Goal: Information Seeking & Learning: Learn about a topic

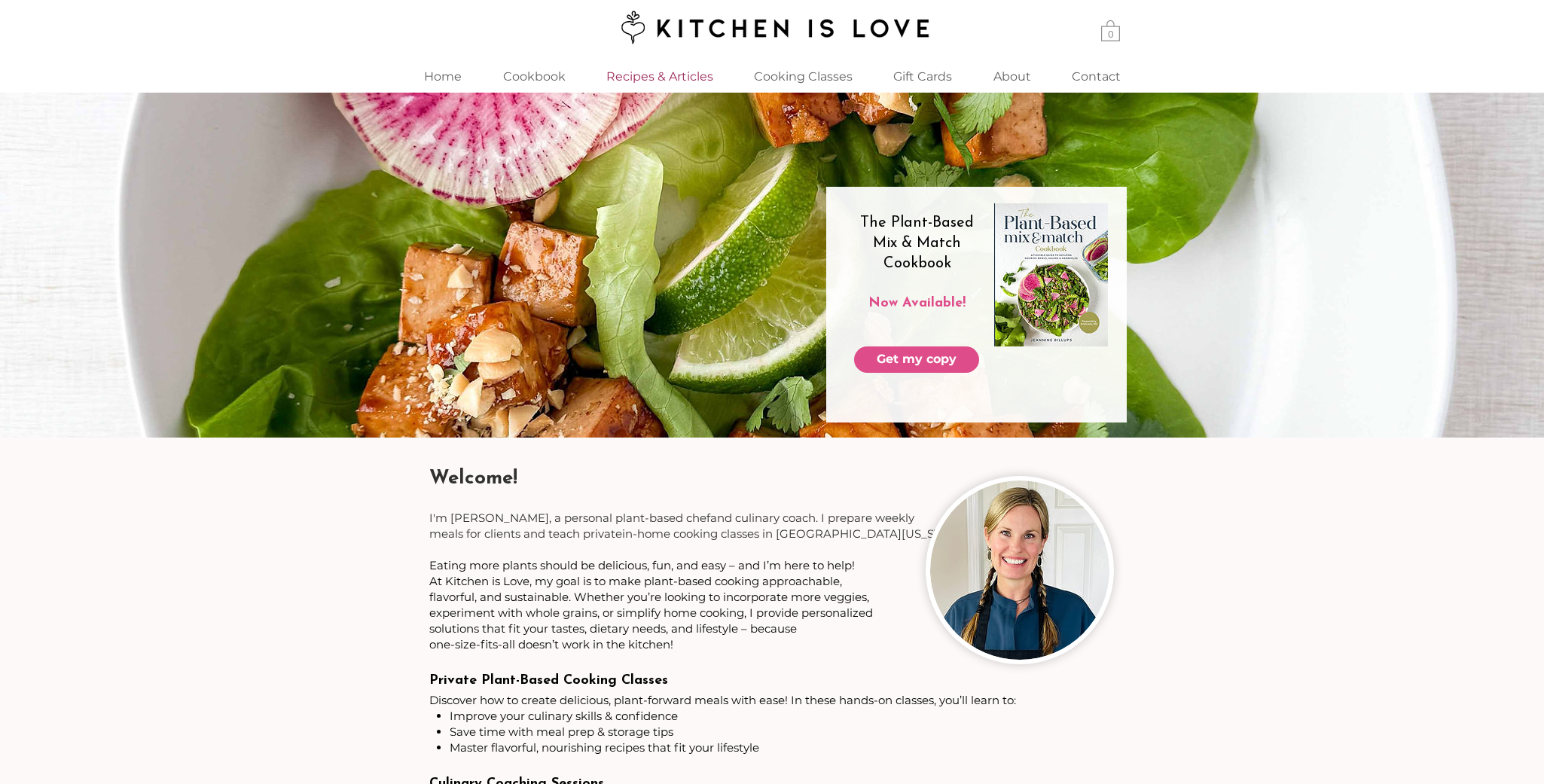
click at [619, 85] on p "Recipes & Articles" at bounding box center [660, 77] width 122 height 32
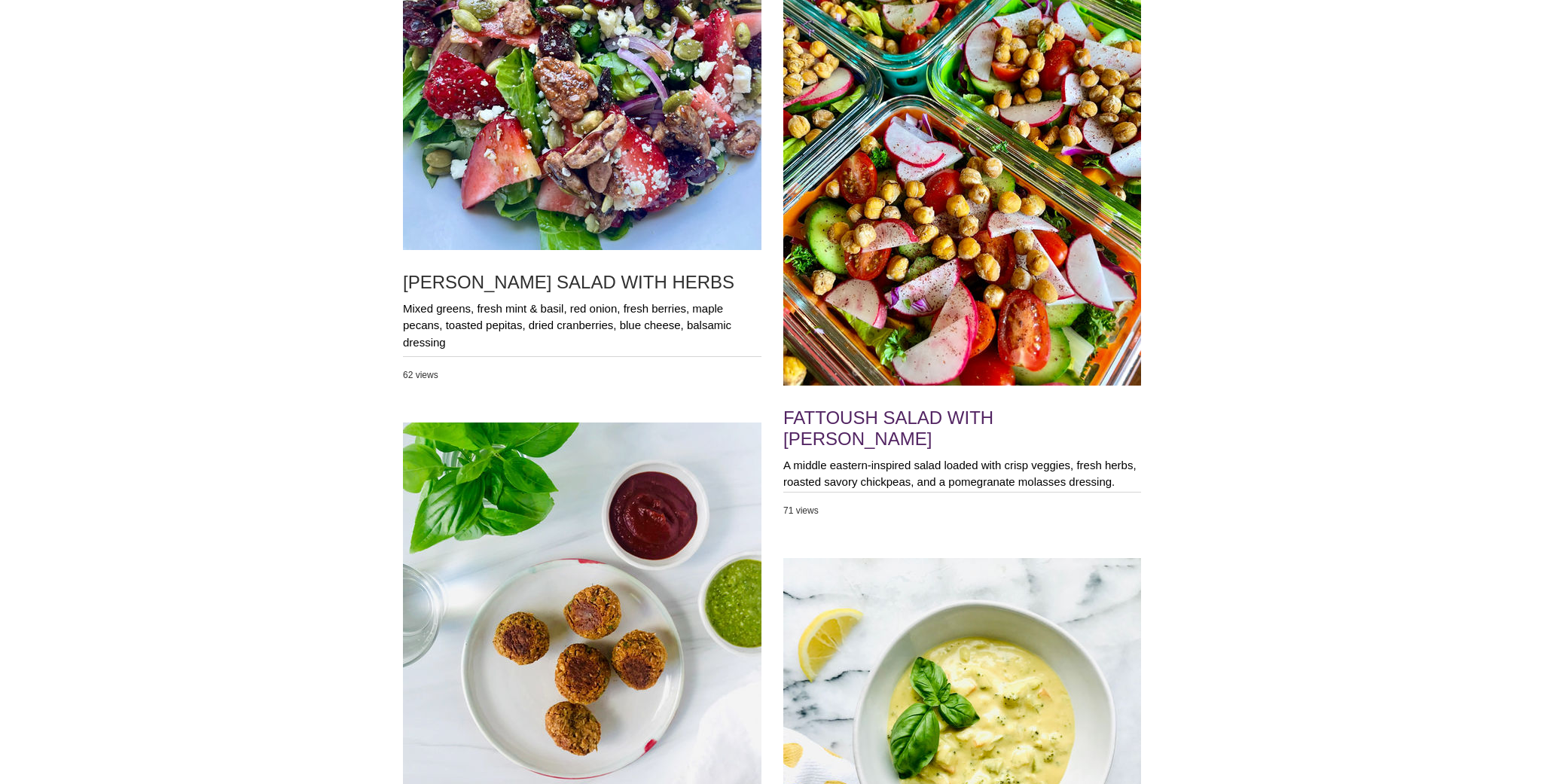
scroll to position [2335, 0]
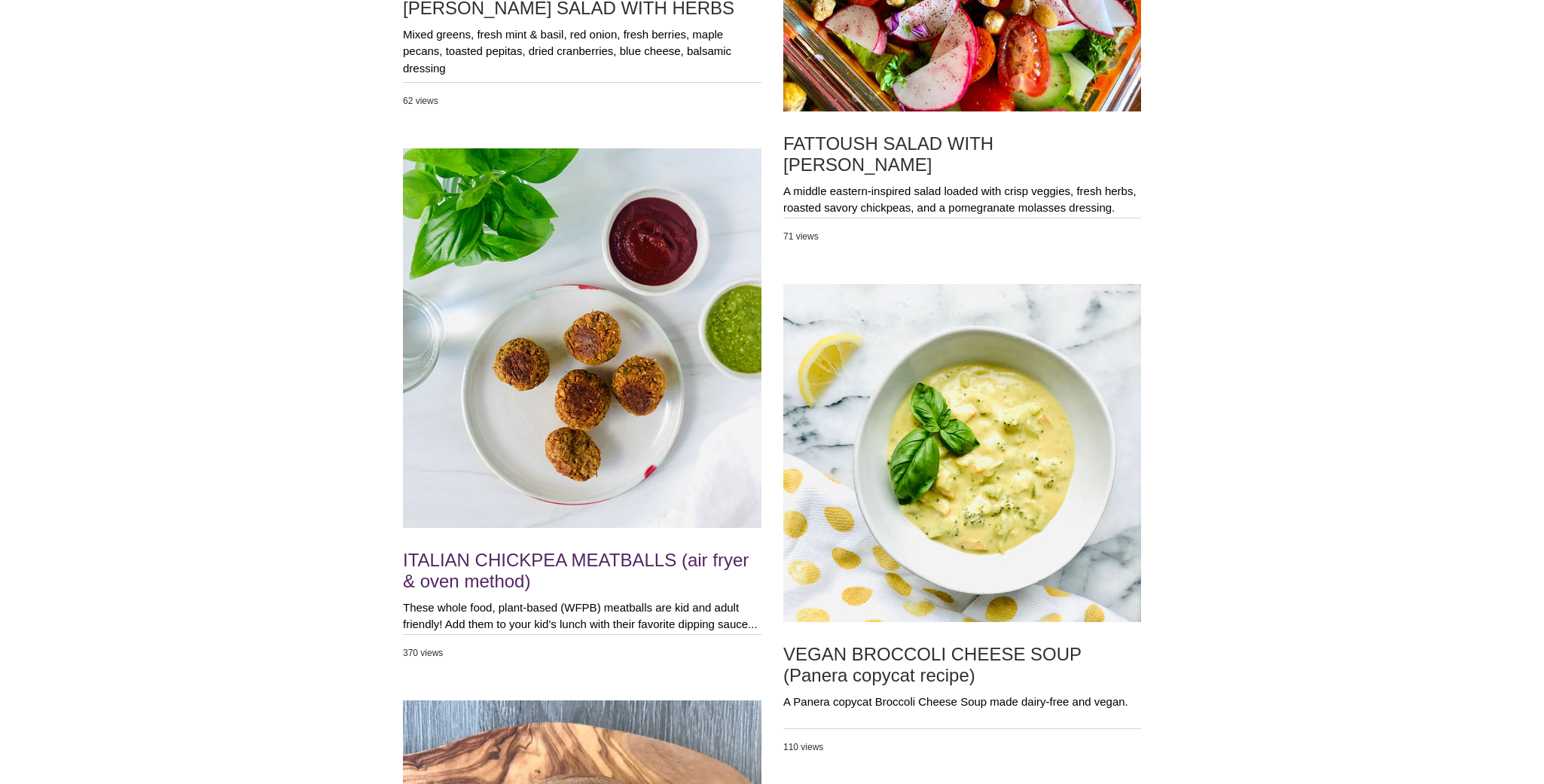
click at [607, 562] on h2 "ITALIAN CHICKPEA MEATBALLS (air fryer & oven method)" at bounding box center [583, 570] width 359 height 42
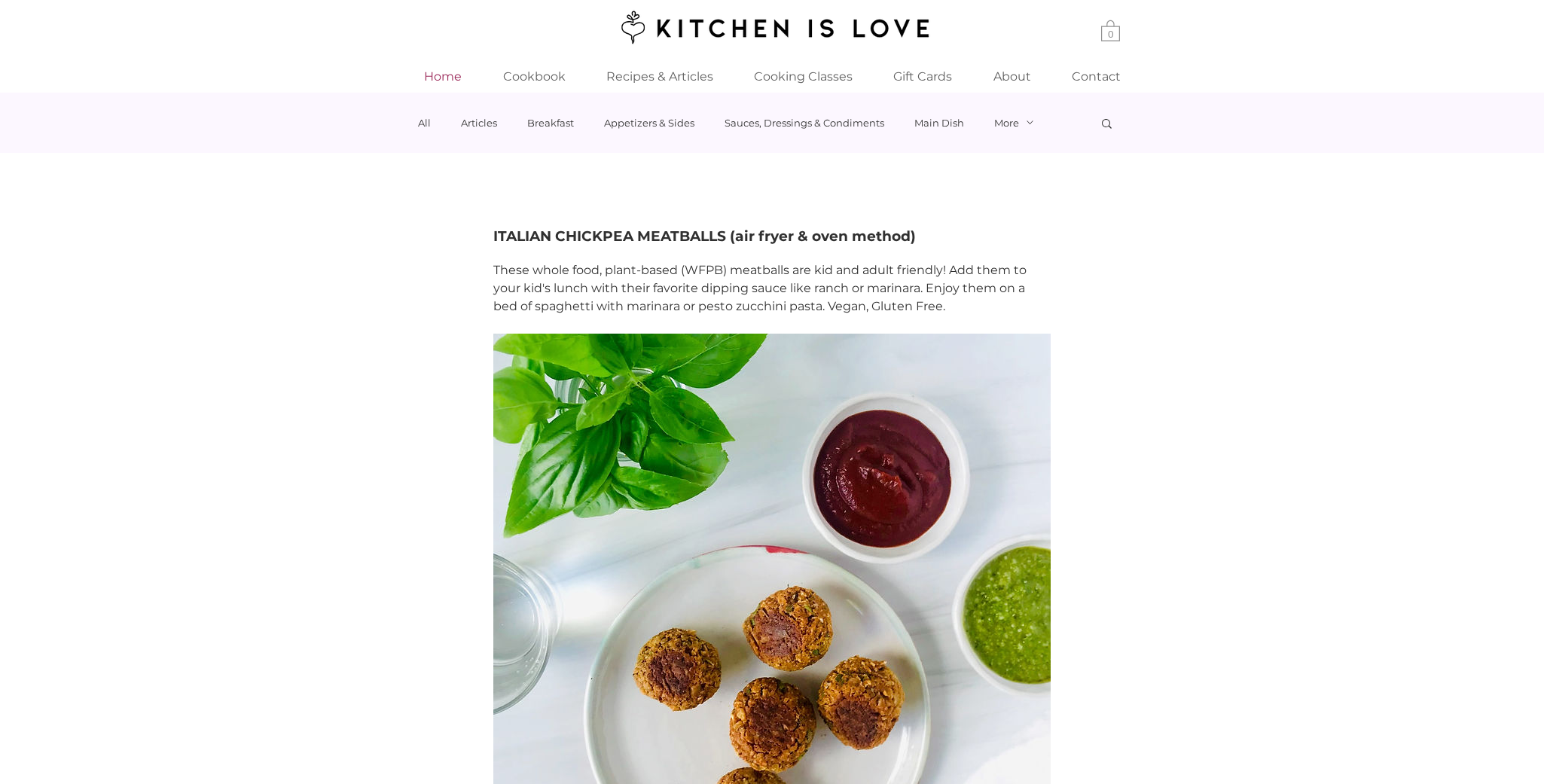
click at [451, 79] on p "Home" at bounding box center [443, 77] width 53 height 32
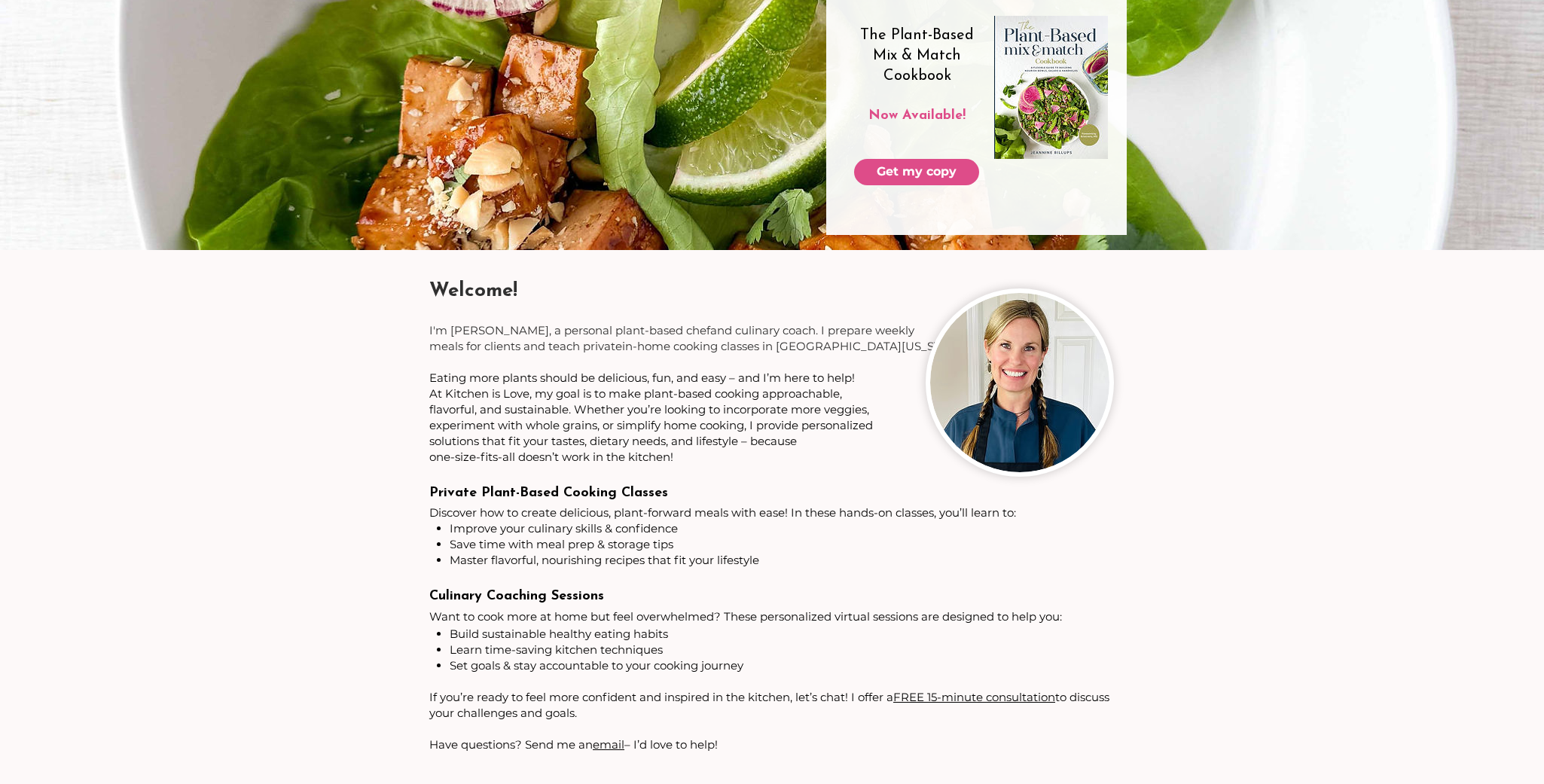
scroll to position [167, 0]
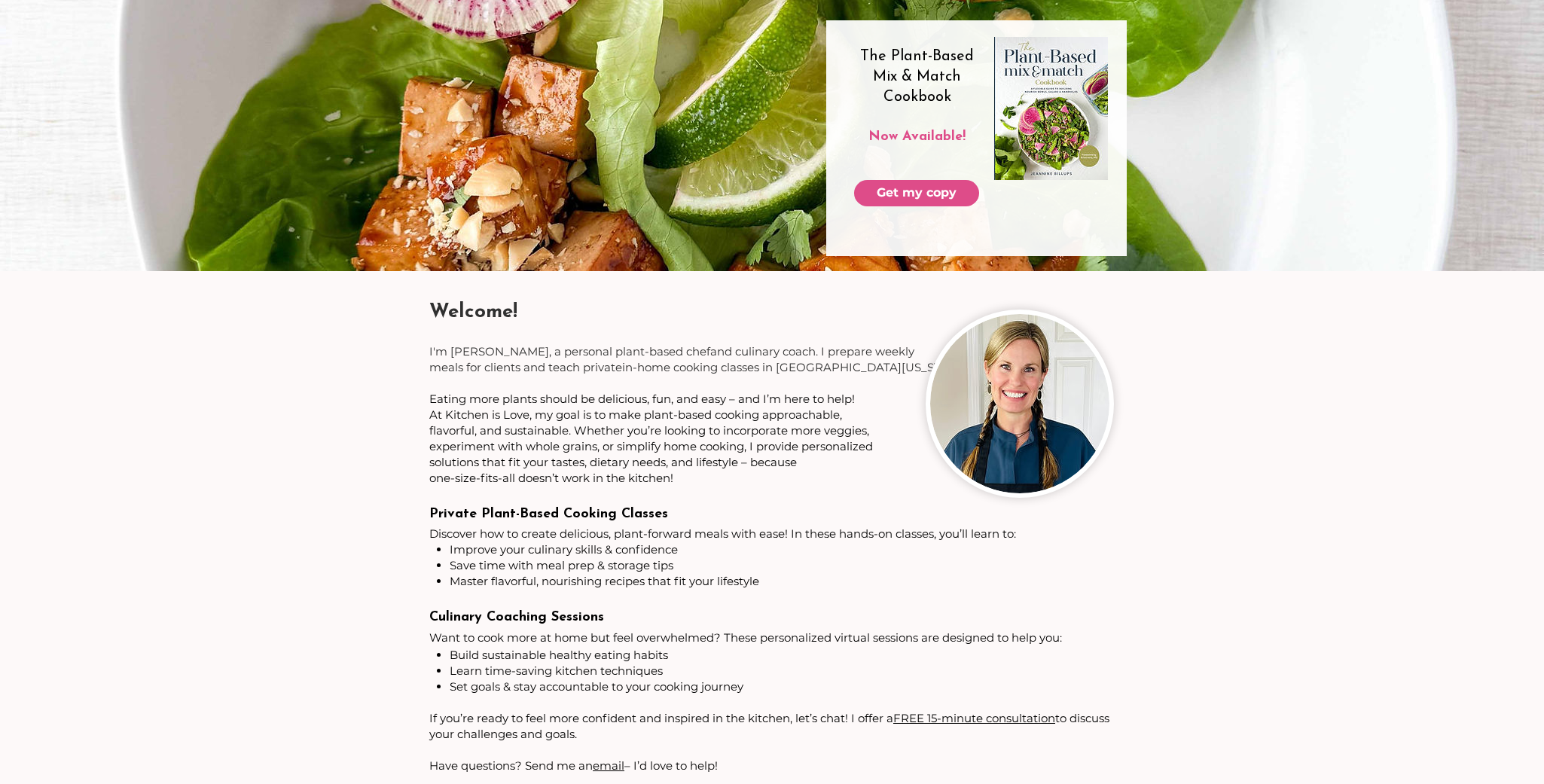
click at [484, 308] on span "Welcome!" at bounding box center [473, 313] width 88 height 20
drag, startPoint x: 553, startPoint y: 308, endPoint x: 400, endPoint y: 309, distance: 153.0
click at [400, 309] on section "Welcome! ​ ​ I'm [PERSON_NAME], a personal plant-based chef and culinary coach.…" at bounding box center [772, 728] width 1544 height 916
click at [468, 313] on span "Welcome!" at bounding box center [473, 313] width 88 height 20
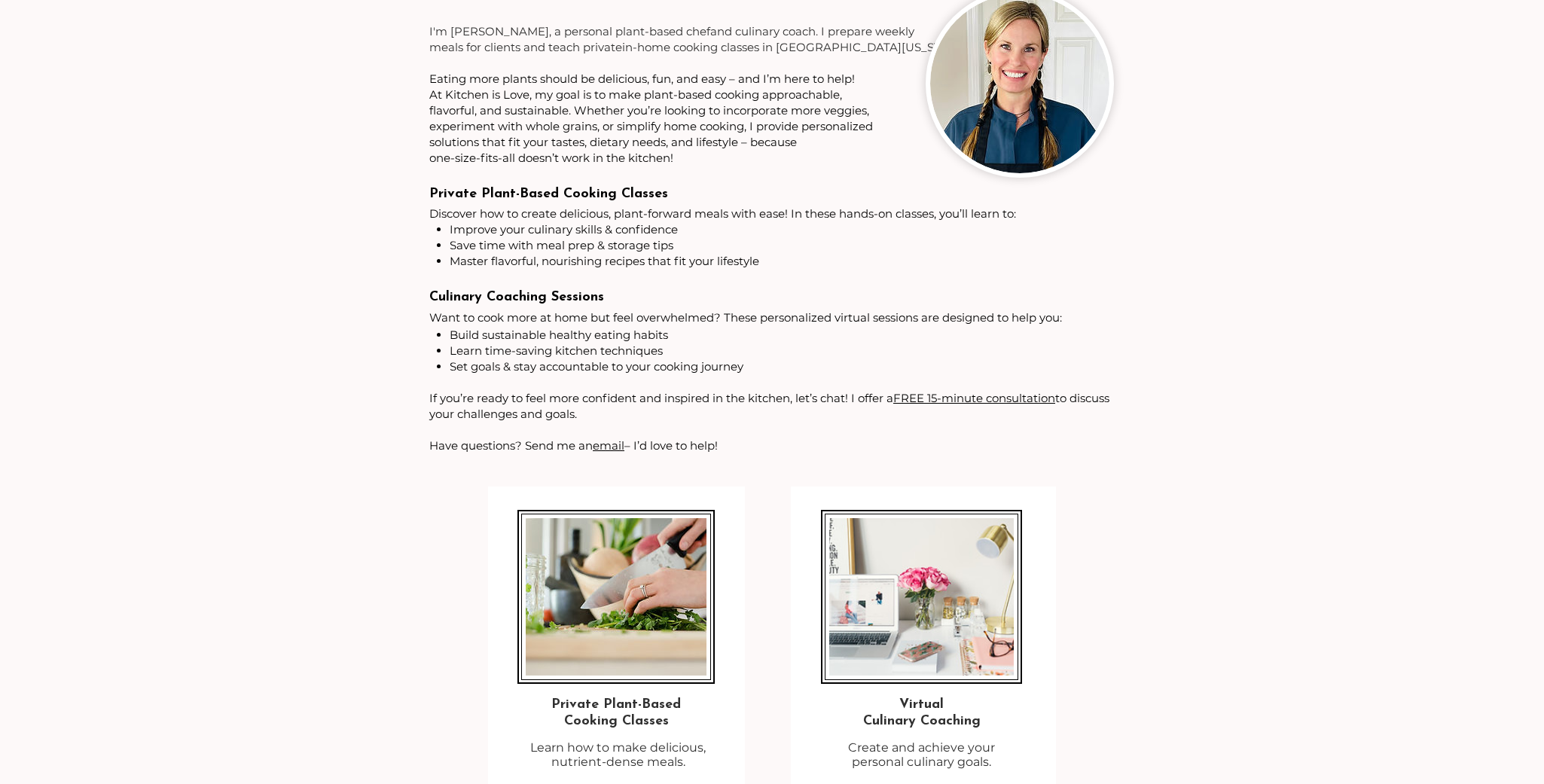
click at [666, 301] on p "Culinary Coaching Sessions" at bounding box center [772, 296] width 684 height 23
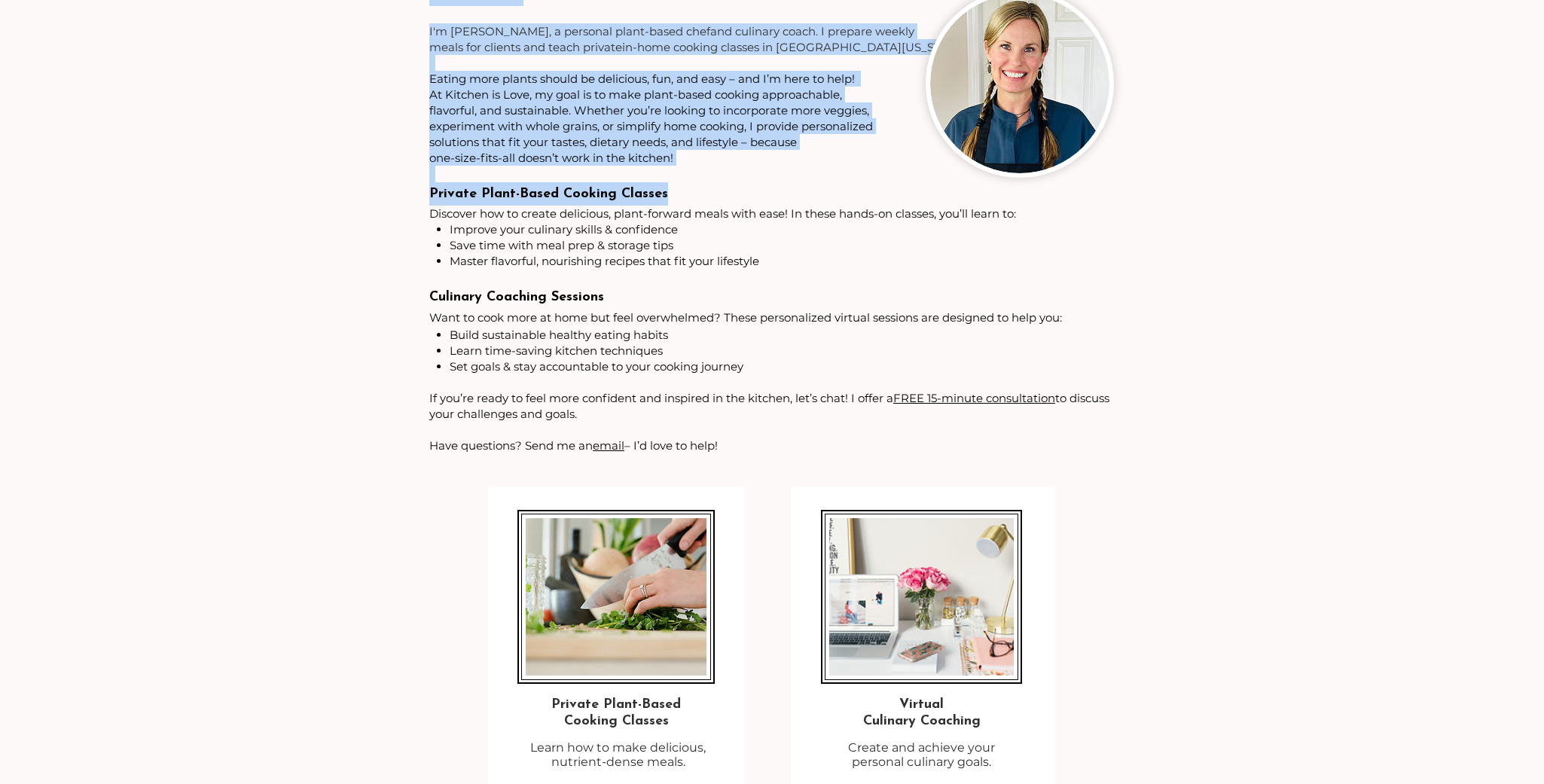
drag, startPoint x: 672, startPoint y: 196, endPoint x: 418, endPoint y: 195, distance: 254.0
click at [418, 195] on section "Welcome! ​ ​ I'm [PERSON_NAME], a personal plant-based chef and culinary coach.…" at bounding box center [772, 409] width 1544 height 916
click at [486, 200] on span "Private Plant-Based Cooking Classes" at bounding box center [549, 195] width 238 height 14
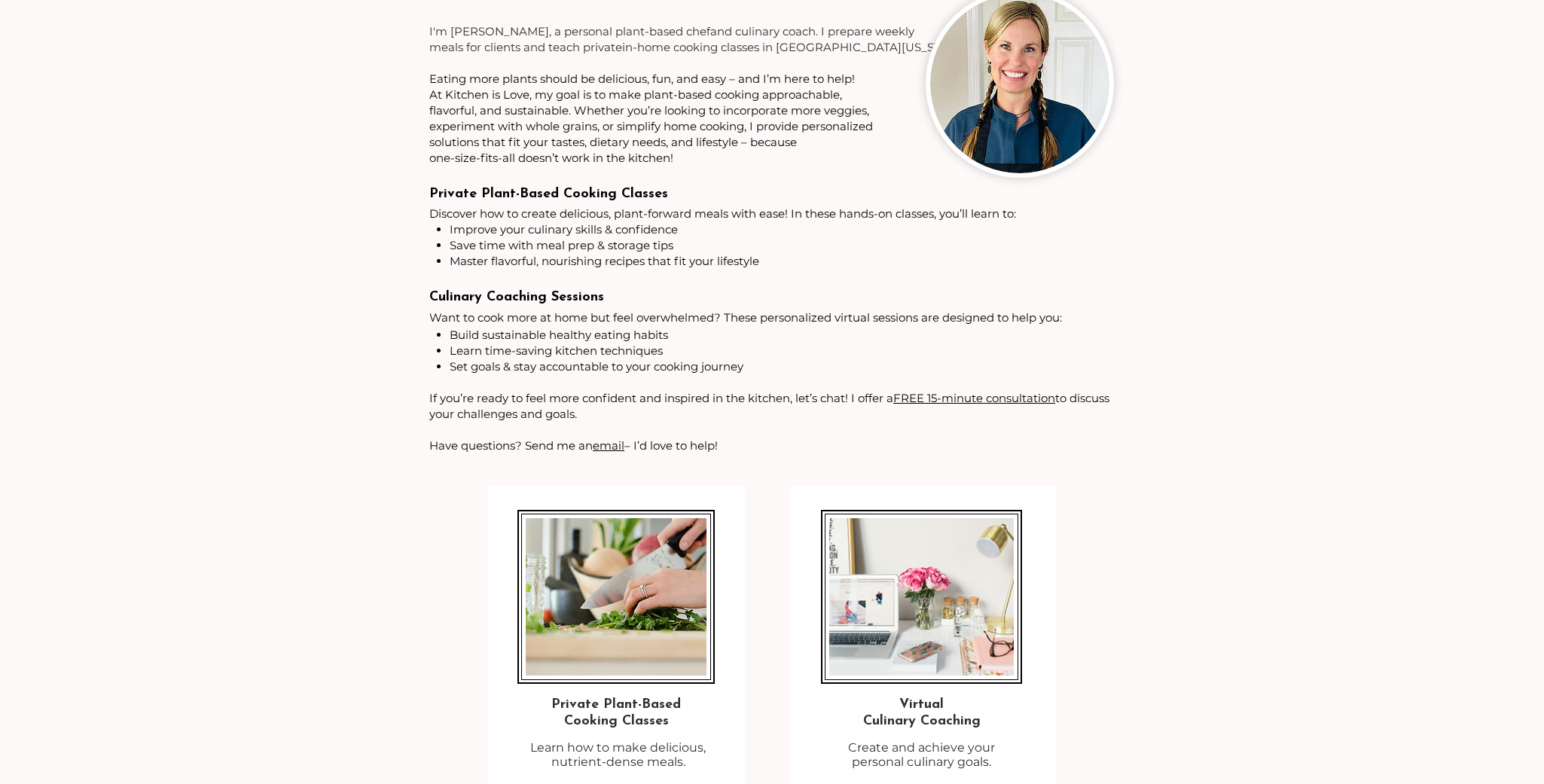
click at [583, 312] on span "Want to cook more at home but feel overwhelmed? These personalized virtual sess…" at bounding box center [746, 317] width 633 height 15
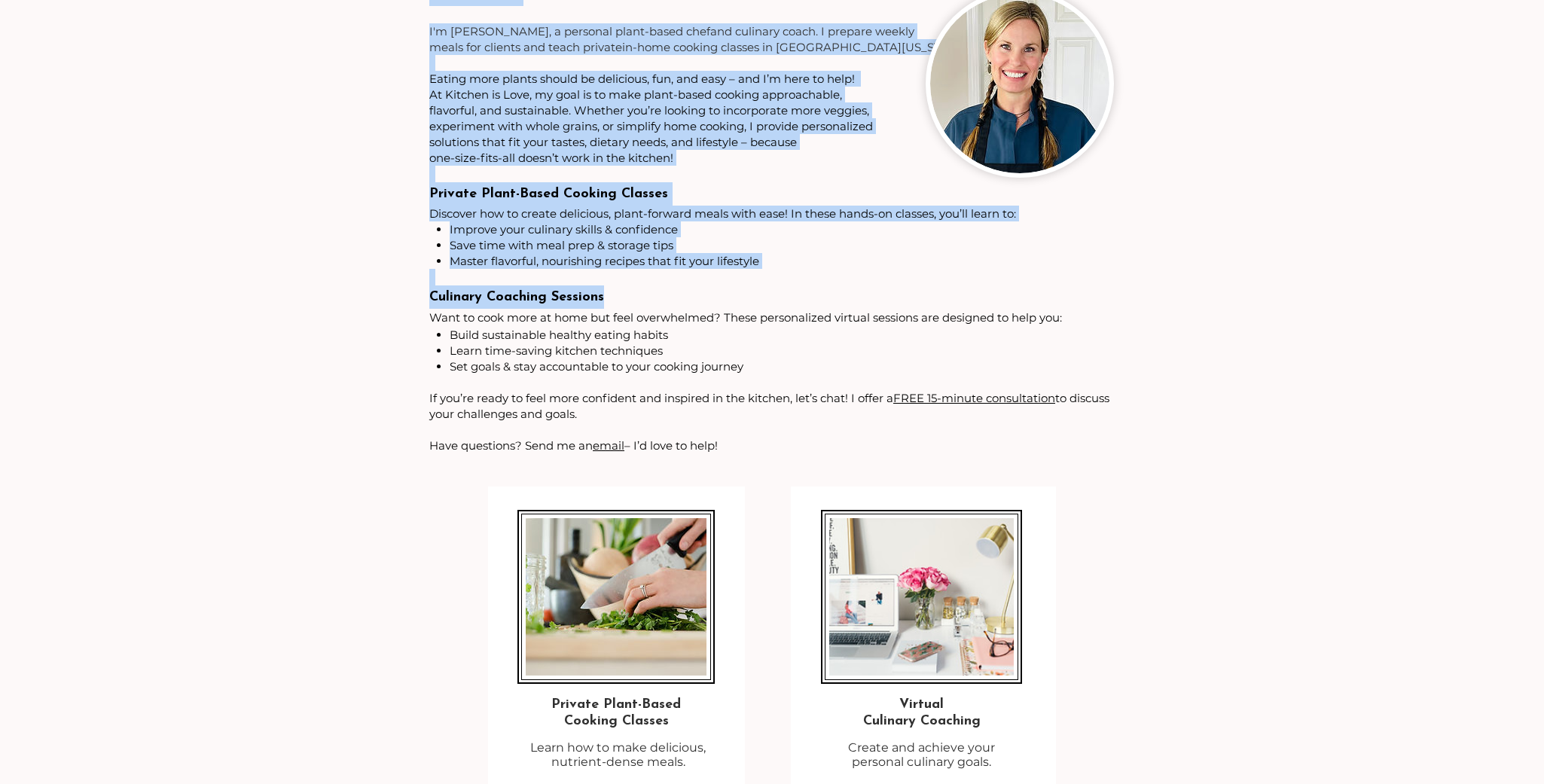
drag, startPoint x: 611, startPoint y: 301, endPoint x: 420, endPoint y: 296, distance: 191.1
click at [420, 296] on section "Welcome! ​ ​ I'm [PERSON_NAME], a personal plant-based chef and culinary coach.…" at bounding box center [772, 409] width 1544 height 916
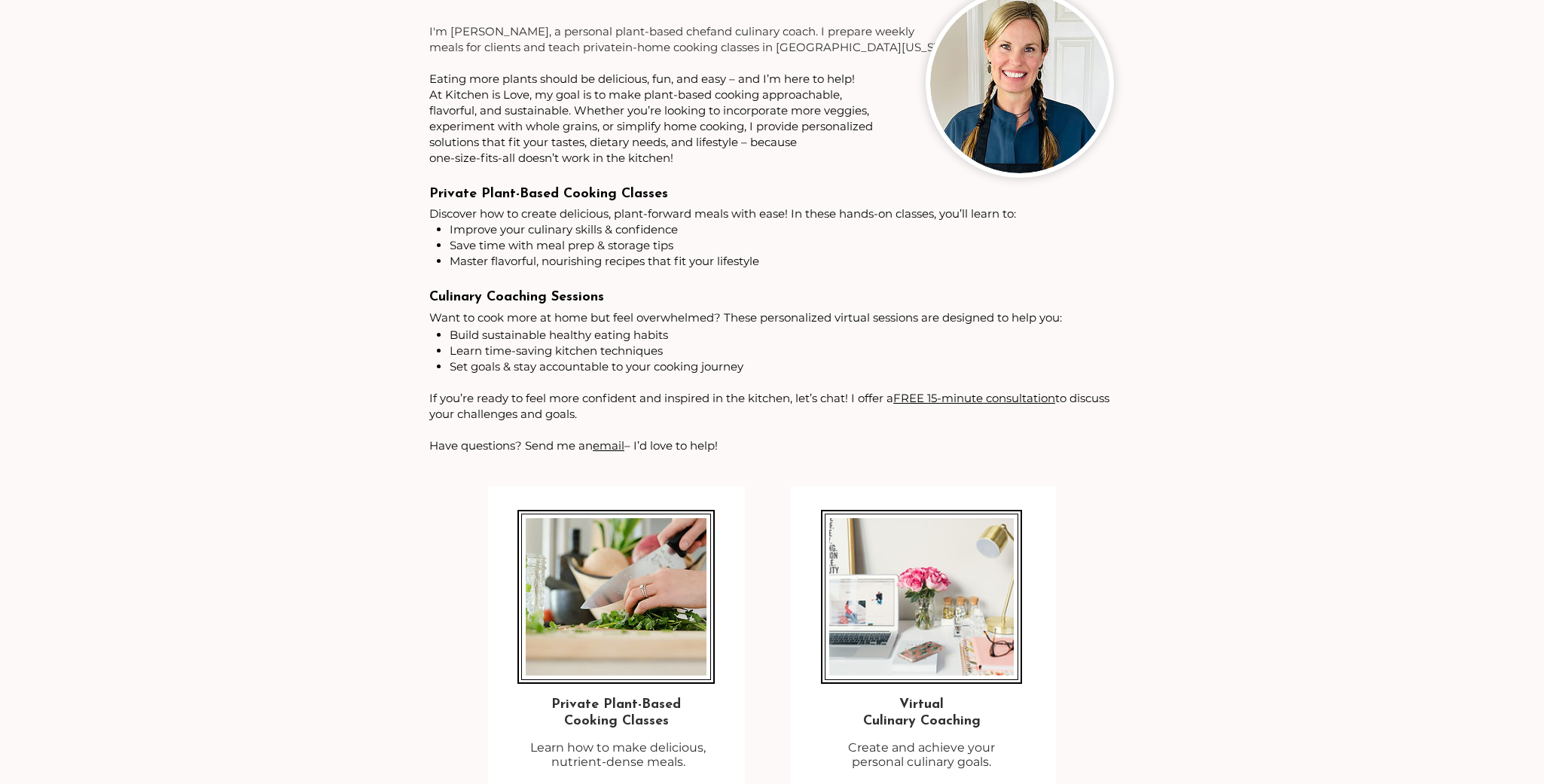
click at [490, 295] on span "Culinary Coaching Sessions" at bounding box center [517, 297] width 175 height 14
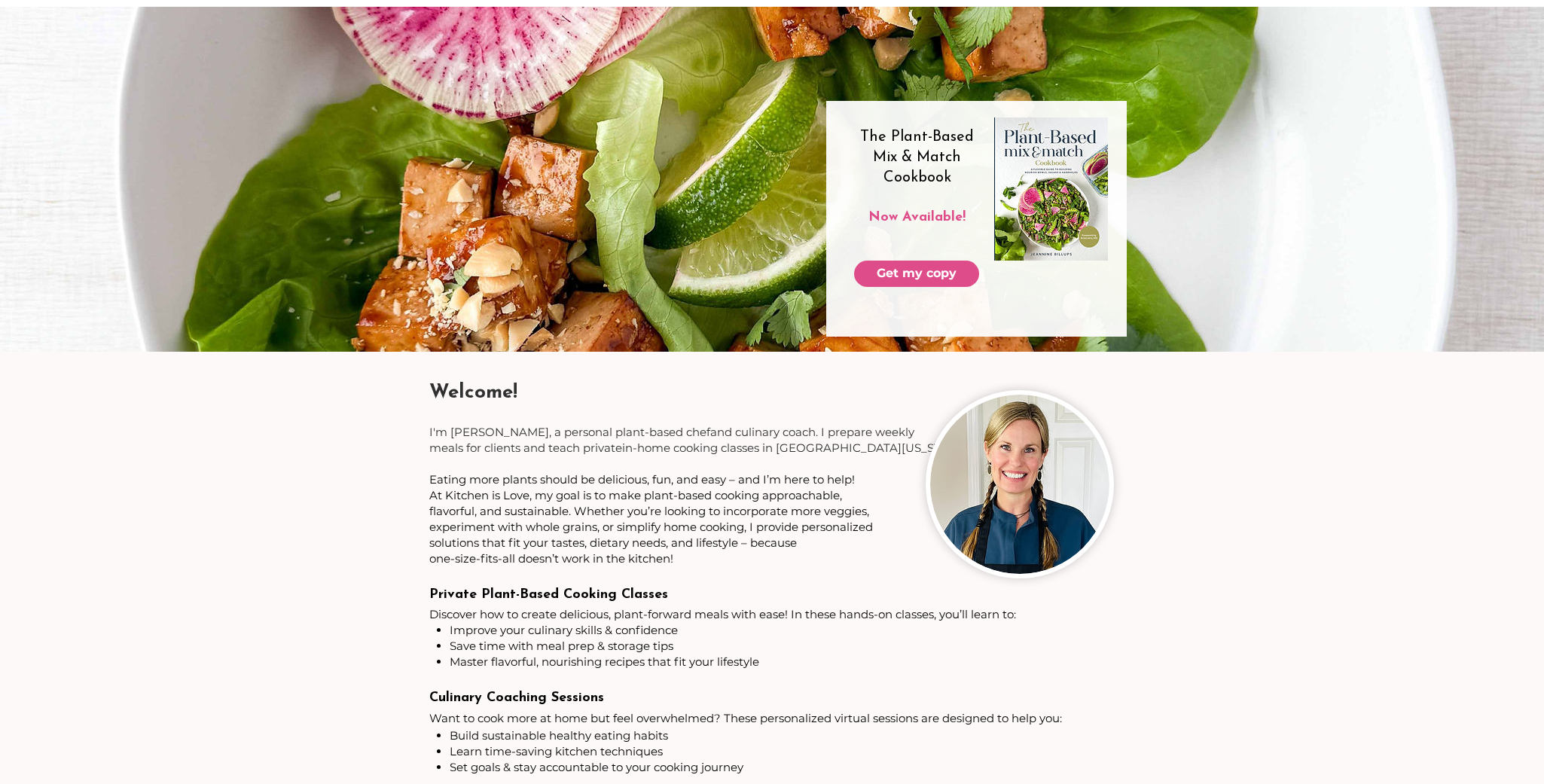
scroll to position [98, 0]
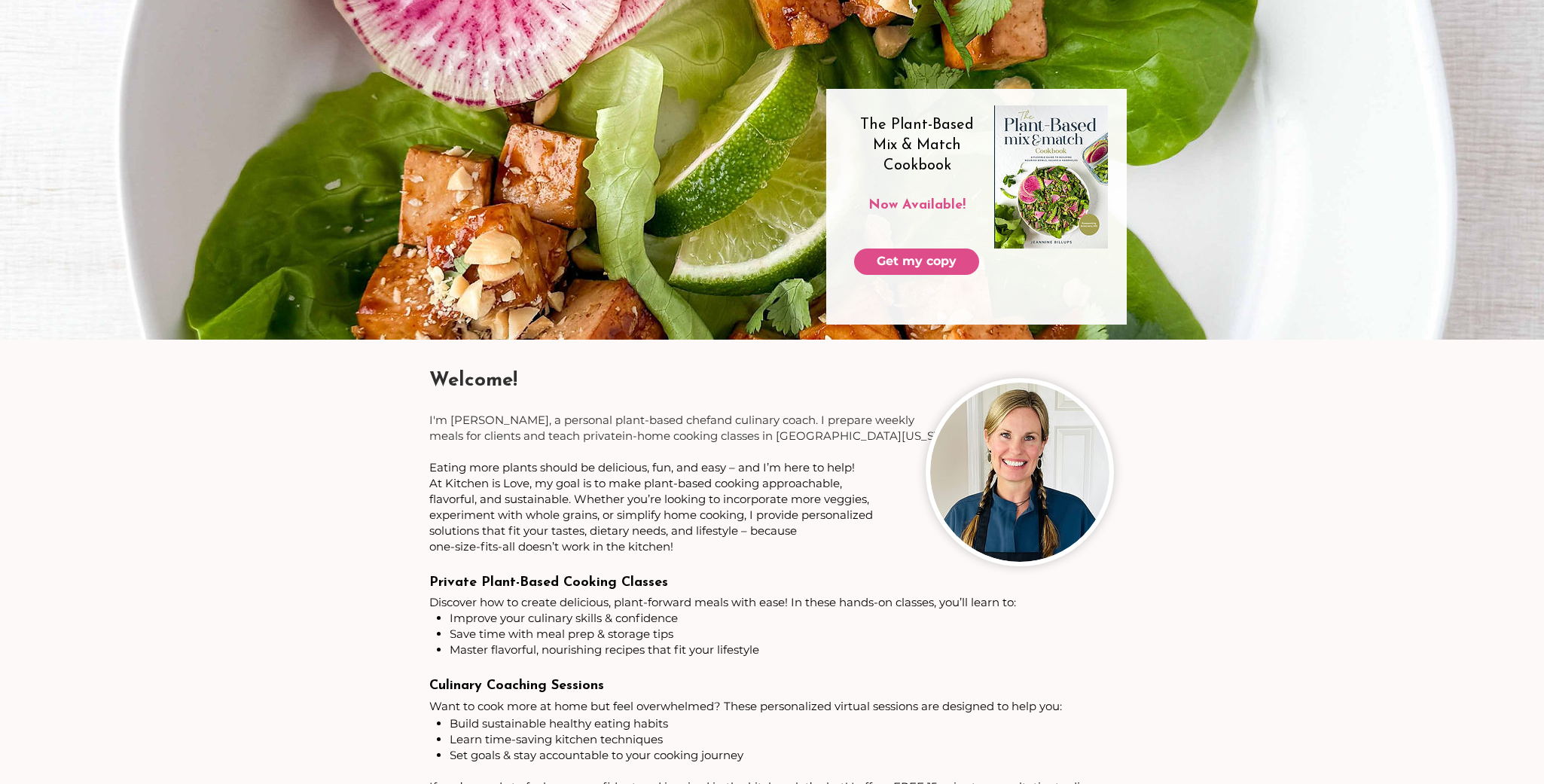
click at [514, 389] on span "Welcome!" at bounding box center [473, 381] width 88 height 20
drag, startPoint x: 528, startPoint y: 377, endPoint x: 429, endPoint y: 378, distance: 99.0
click at [430, 378] on h3 "Welcome!" at bounding box center [772, 380] width 684 height 29
click at [430, 378] on span "Welcome!" at bounding box center [473, 381] width 88 height 20
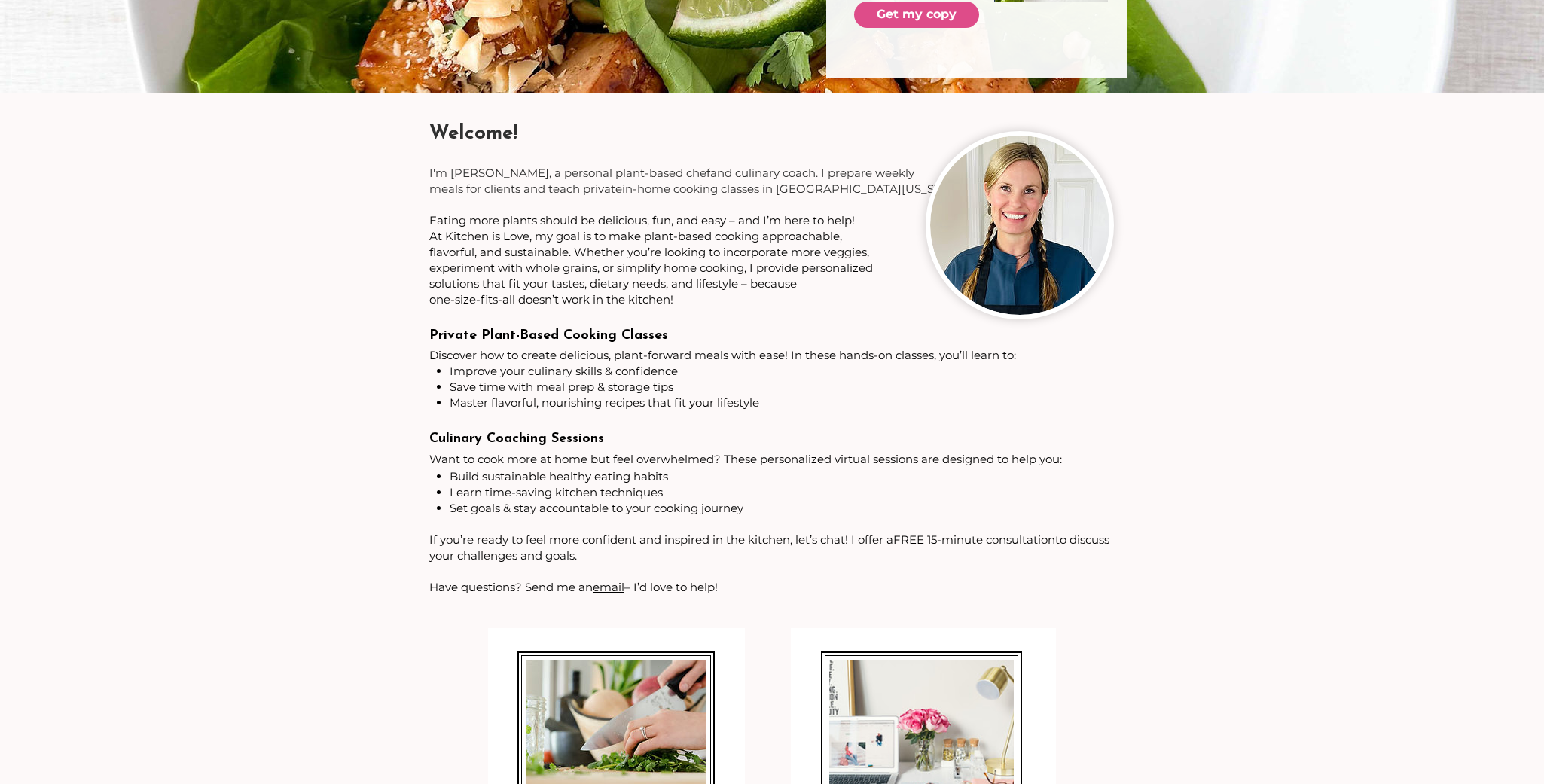
scroll to position [389, 0]
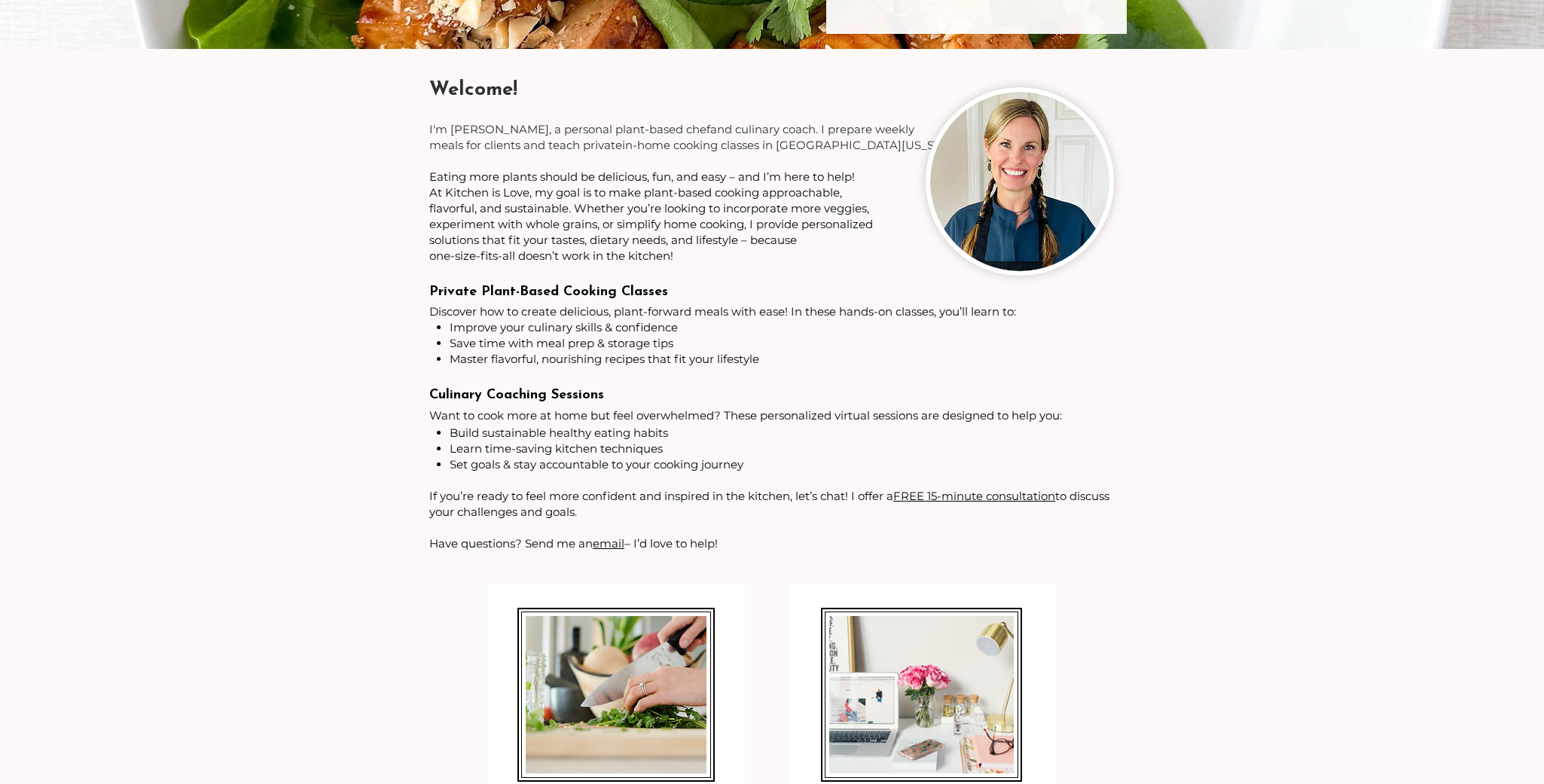
click at [581, 354] on span "Master flavorful, nourishing recipes that fit your lifestyle" at bounding box center [604, 359] width 309 height 15
drag, startPoint x: 697, startPoint y: 307, endPoint x: 525, endPoint y: 302, distance: 172.1
click at [525, 304] on span "Discover how to create delicious, plant-forward meals with ease! In these hands…" at bounding box center [723, 311] width 587 height 15
click at [519, 292] on span "Private Plant-Based Cooking Classes" at bounding box center [549, 292] width 238 height 14
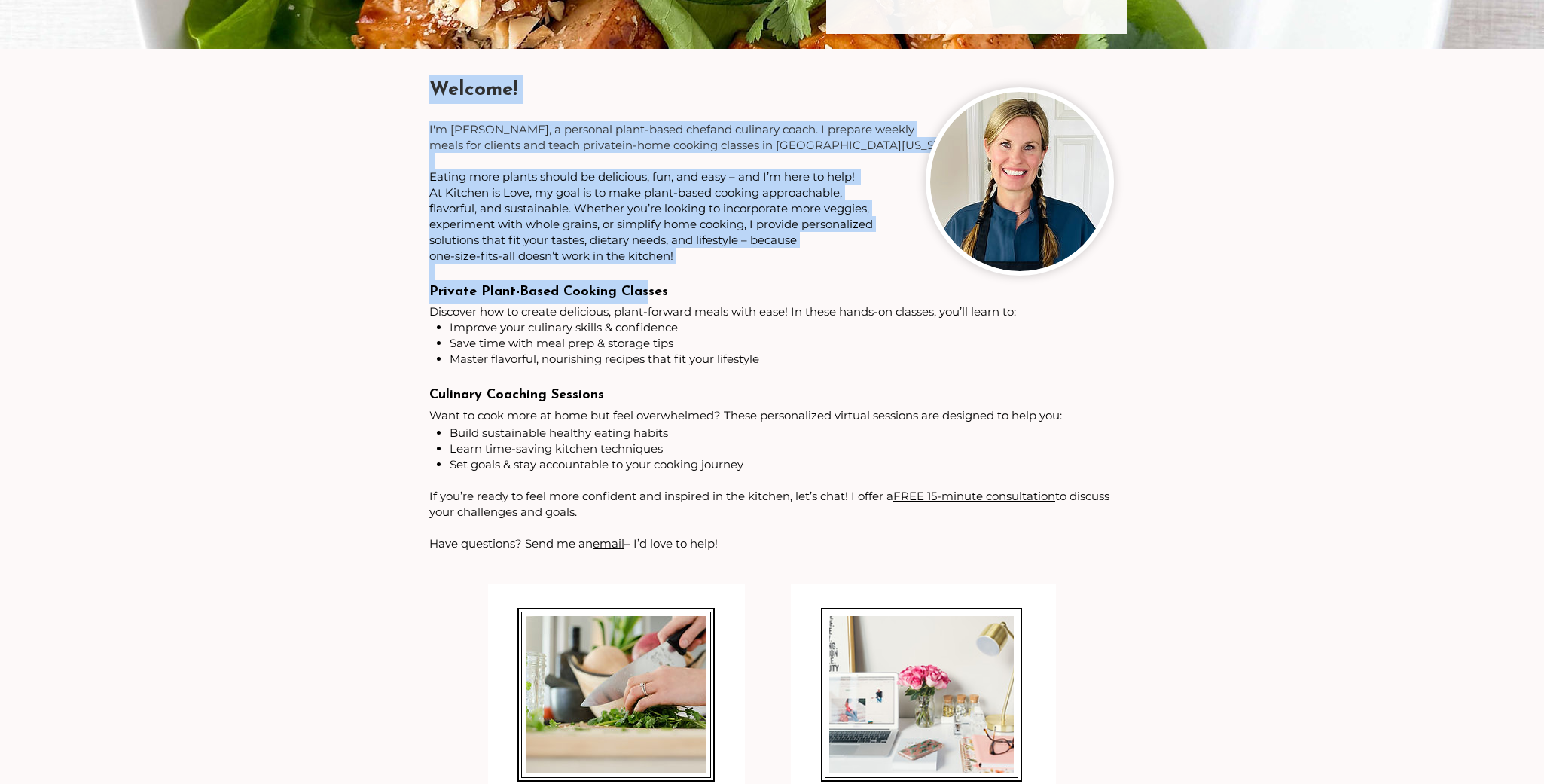
drag, startPoint x: 426, startPoint y: 290, endPoint x: 647, endPoint y: 286, distance: 221.0
click at [647, 286] on section "Welcome! ​ ​ I'm [PERSON_NAME], a personal plant-based chef and culinary coach.…" at bounding box center [772, 506] width 1544 height 916
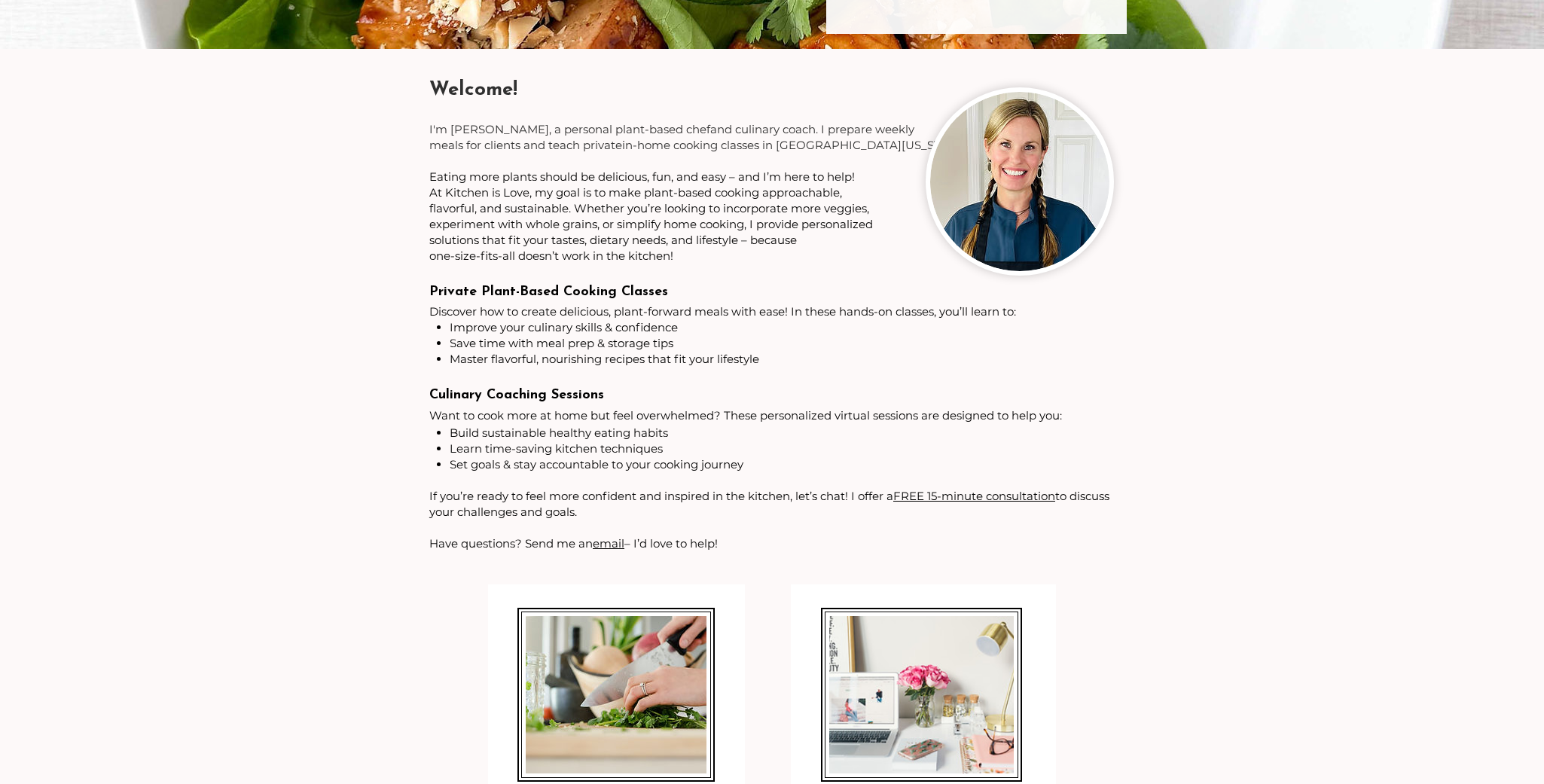
click at [649, 287] on span "Private Plant-Based Cooking Classes" at bounding box center [549, 292] width 238 height 14
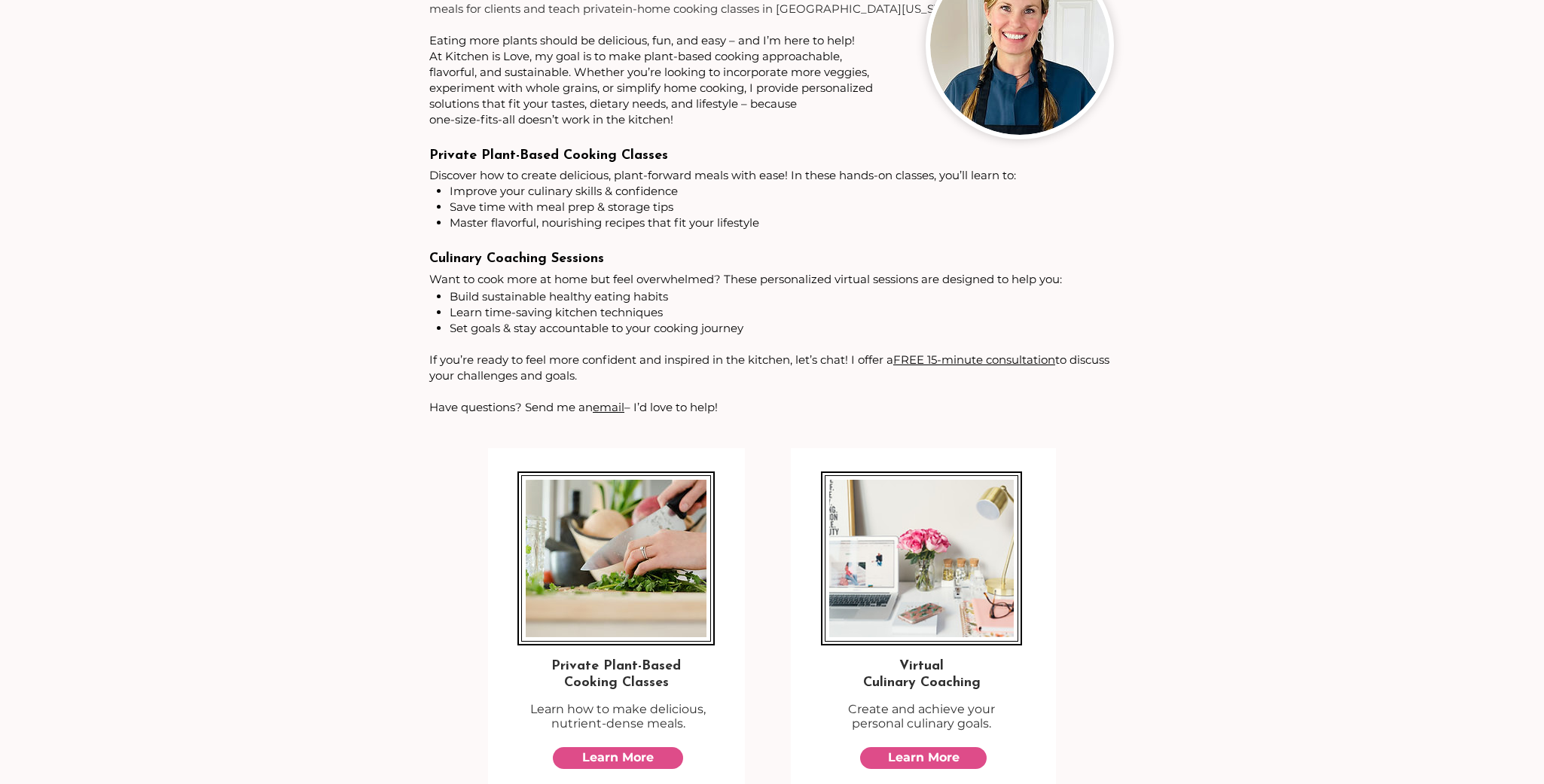
scroll to position [510, 0]
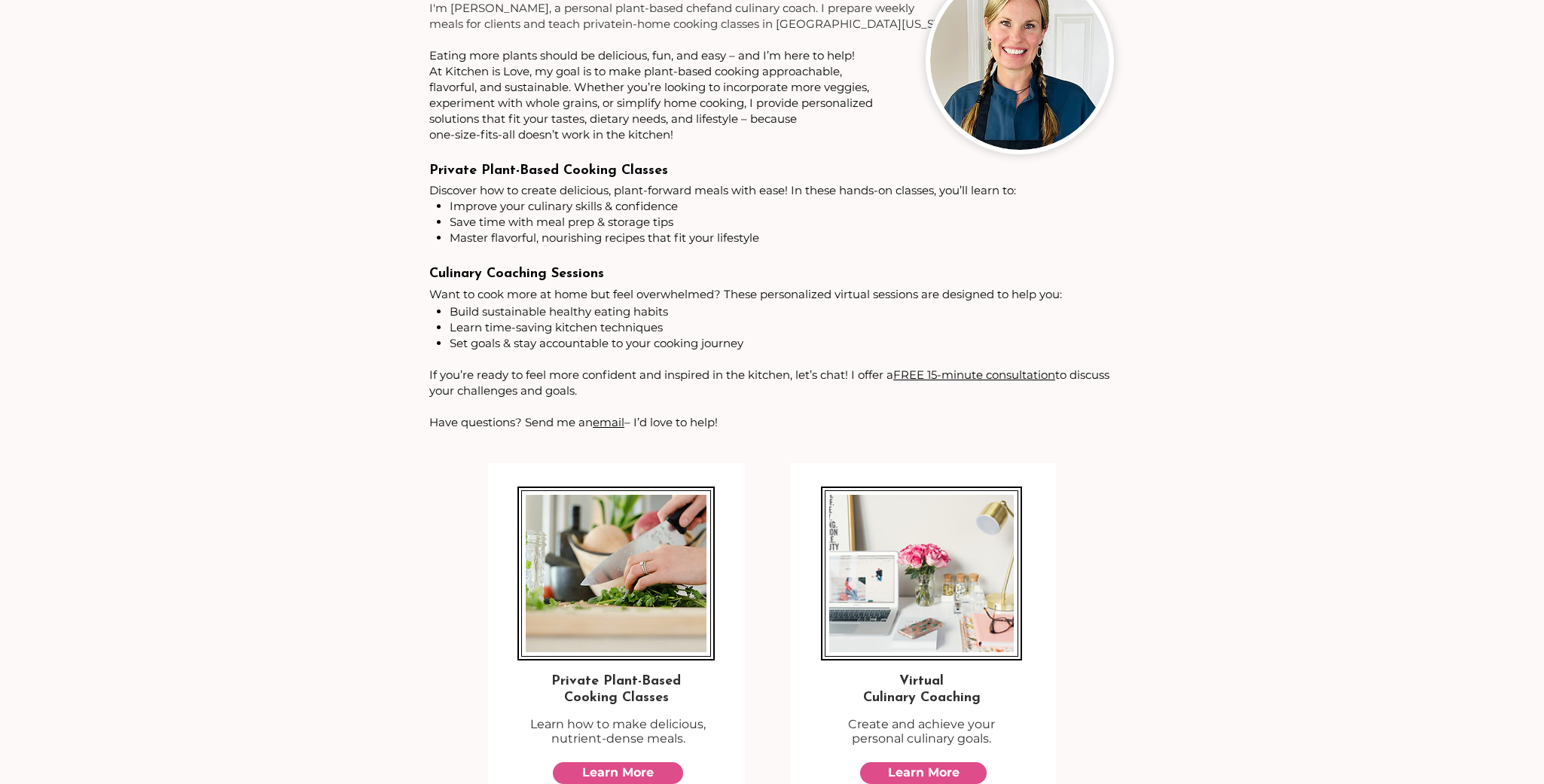
click at [625, 263] on p "Culinary Coaching Sessions" at bounding box center [772, 273] width 684 height 23
drag, startPoint x: 620, startPoint y: 278, endPoint x: 460, endPoint y: 269, distance: 160.3
click at [460, 269] on p "Culinary Coaching Sessions" at bounding box center [772, 273] width 684 height 23
click at [467, 192] on span "Discover how to create delicious, plant-forward meals with ease! In these hands…" at bounding box center [723, 190] width 587 height 15
drag, startPoint x: 662, startPoint y: 167, endPoint x: 500, endPoint y: 170, distance: 162.0
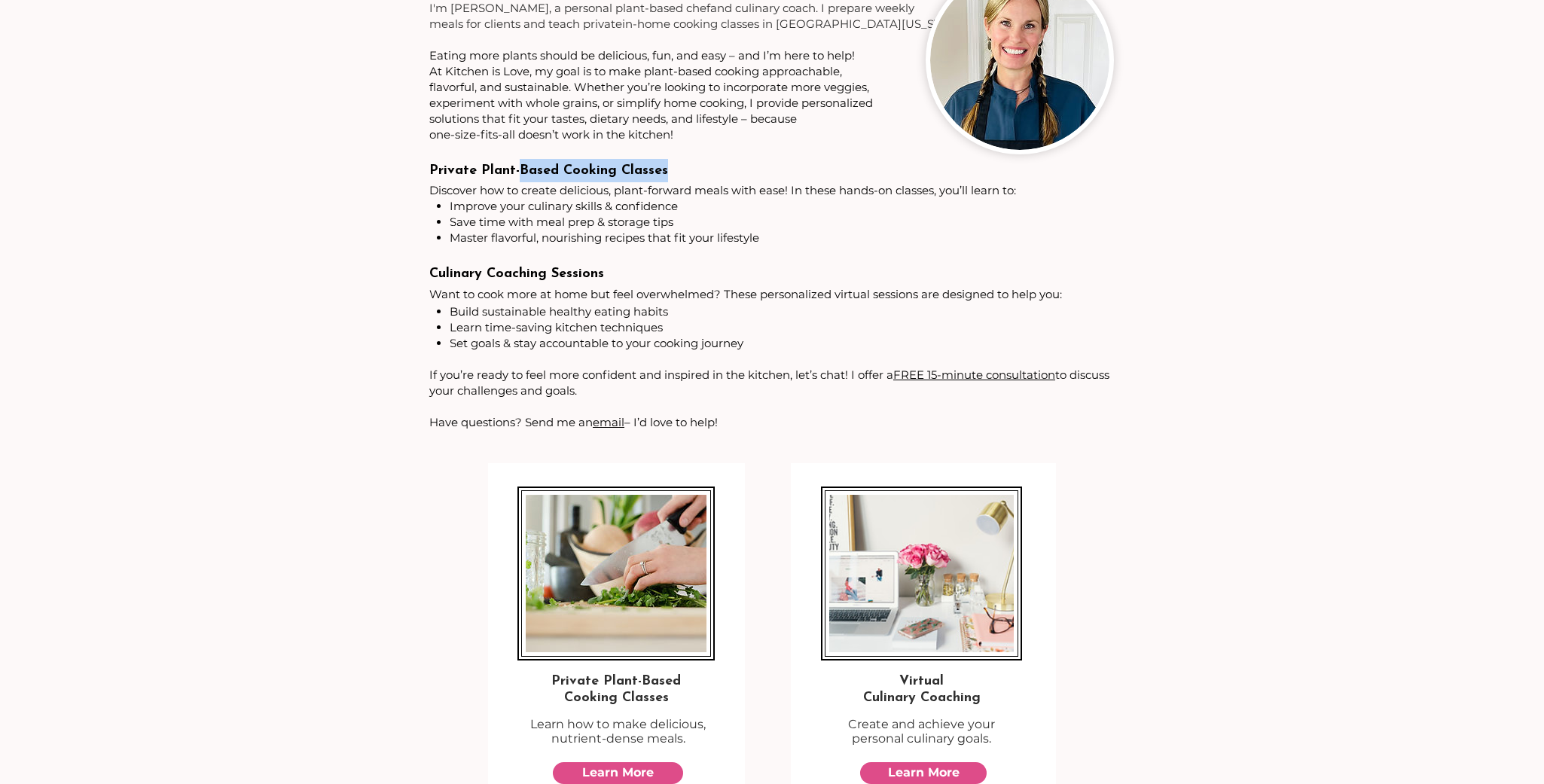
click at [509, 173] on p "Private Plant-Based Cooking Classes" at bounding box center [772, 170] width 684 height 23
click at [500, 170] on span "Private Plant-Based Cooking Classes" at bounding box center [549, 171] width 238 height 14
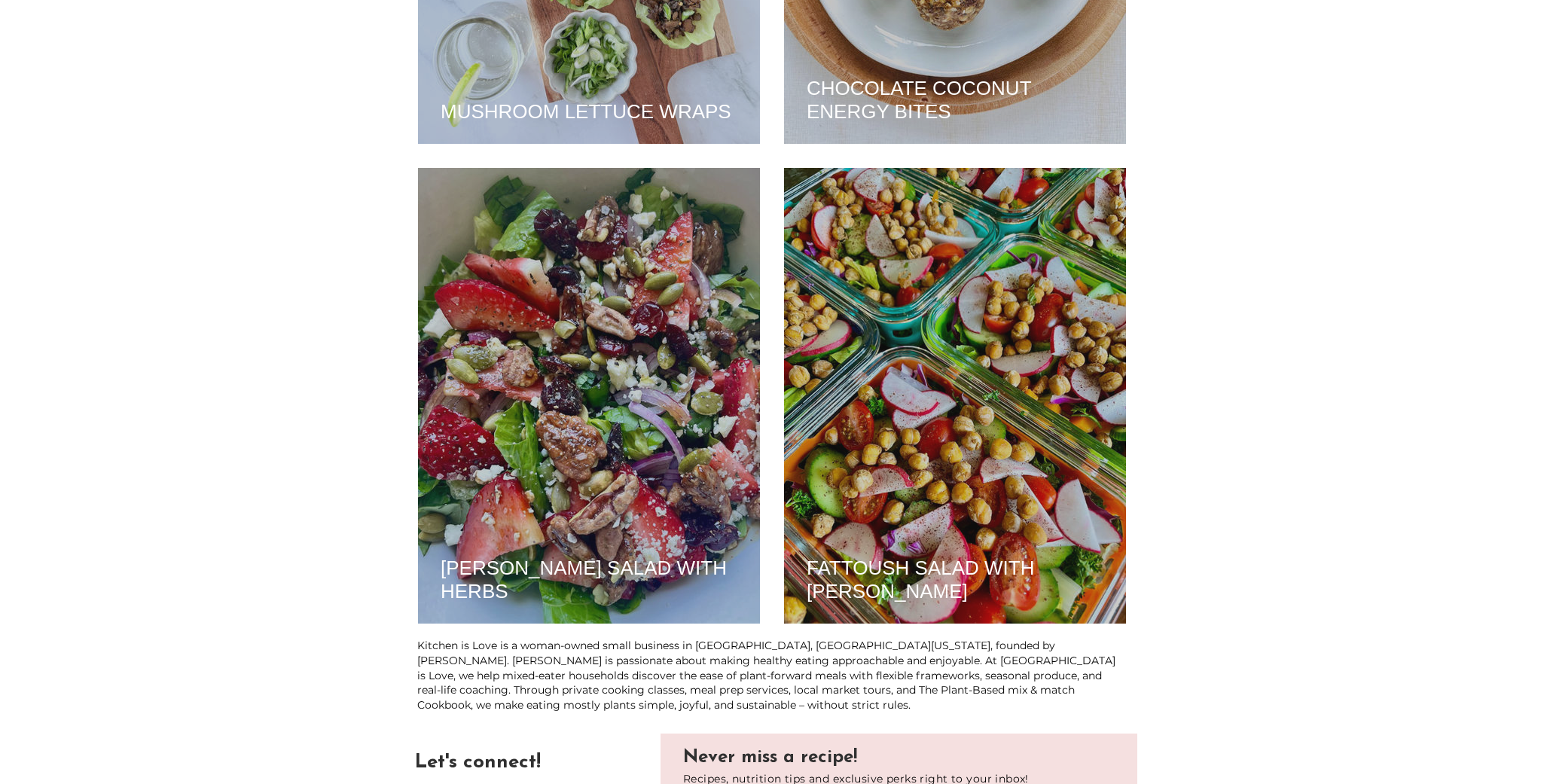
scroll to position [3338, 0]
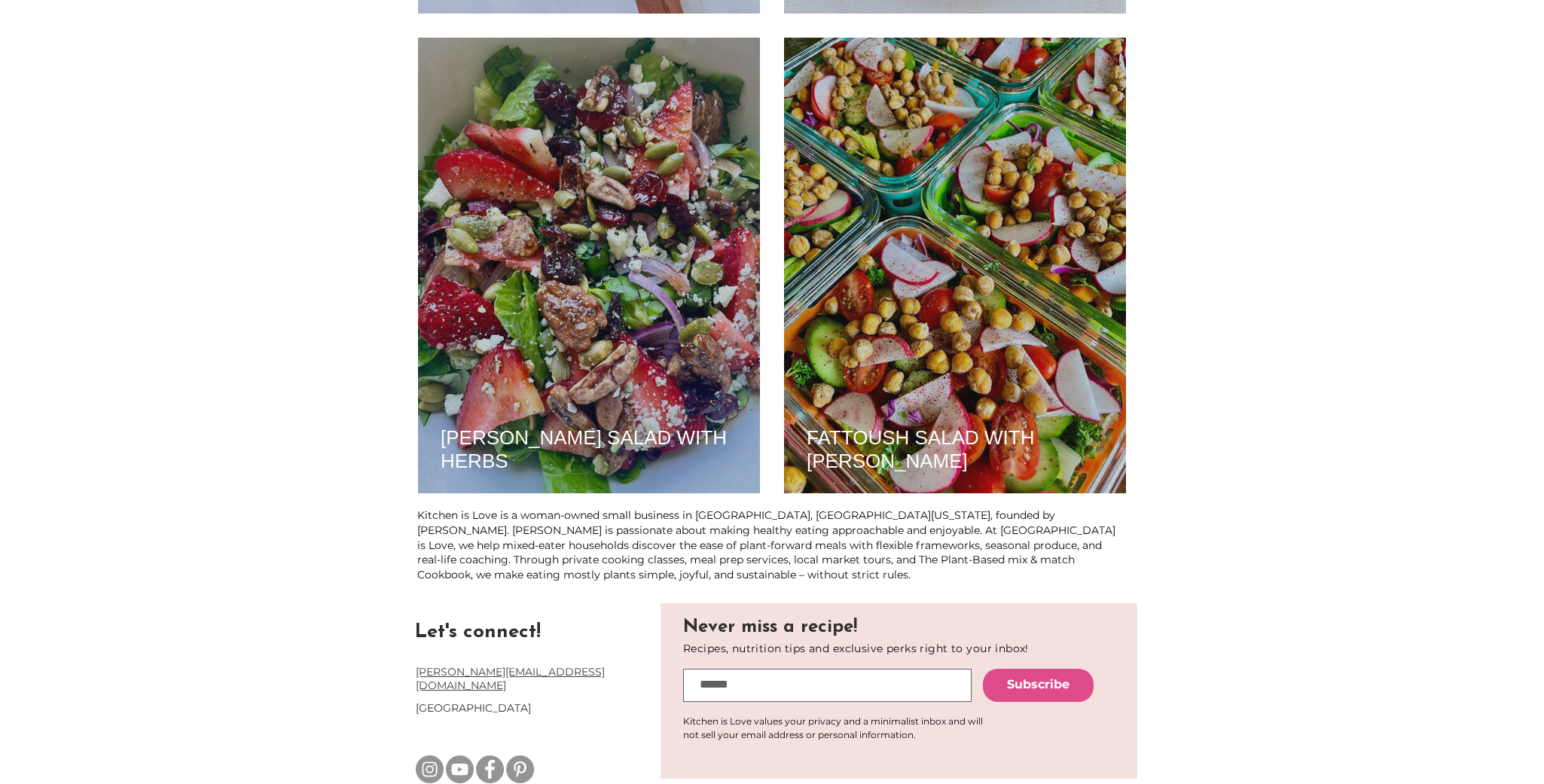
click at [715, 685] on input "email" at bounding box center [828, 685] width 289 height 33
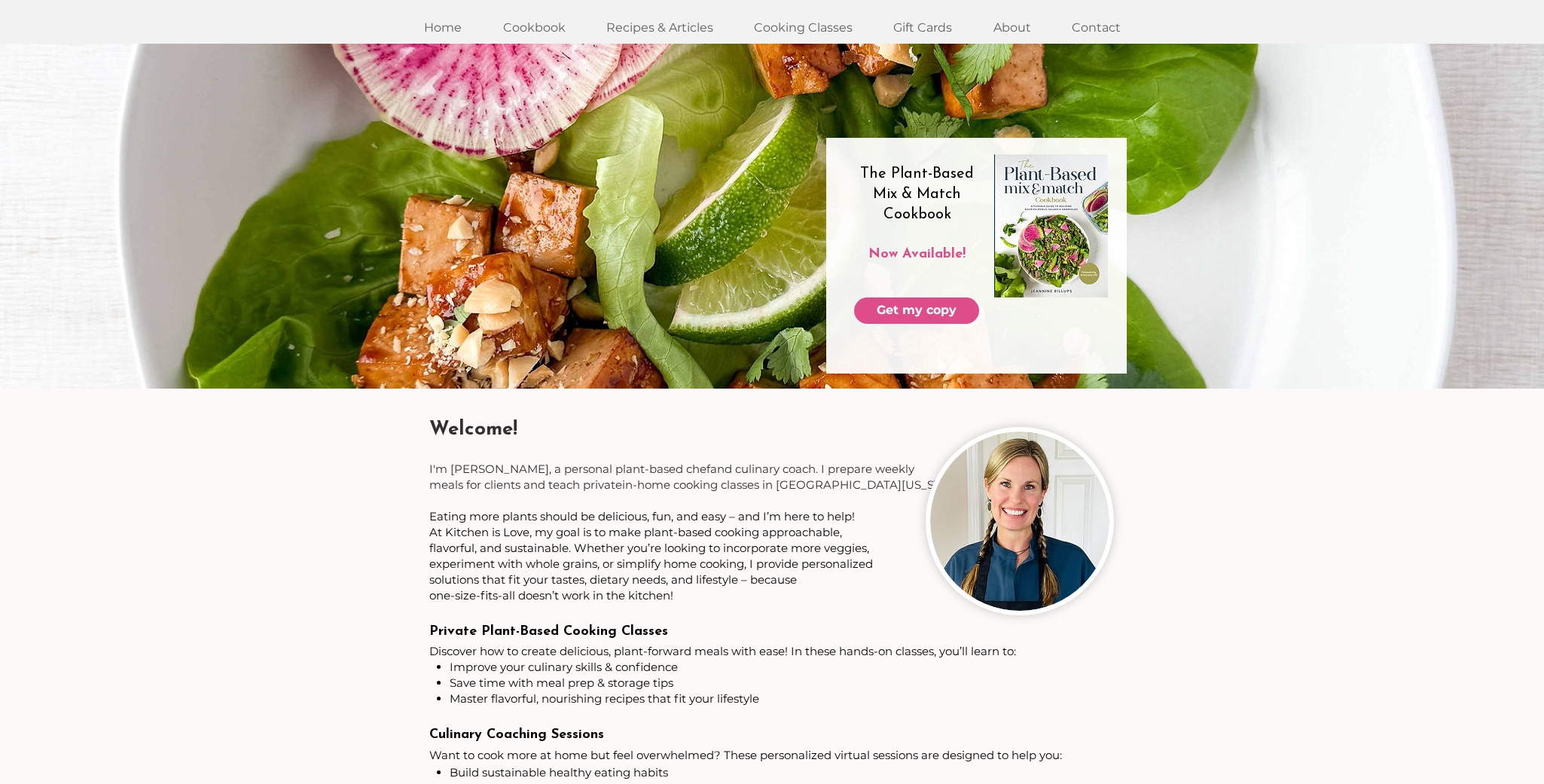
scroll to position [0, 0]
